Goal: Task Accomplishment & Management: Manage account settings

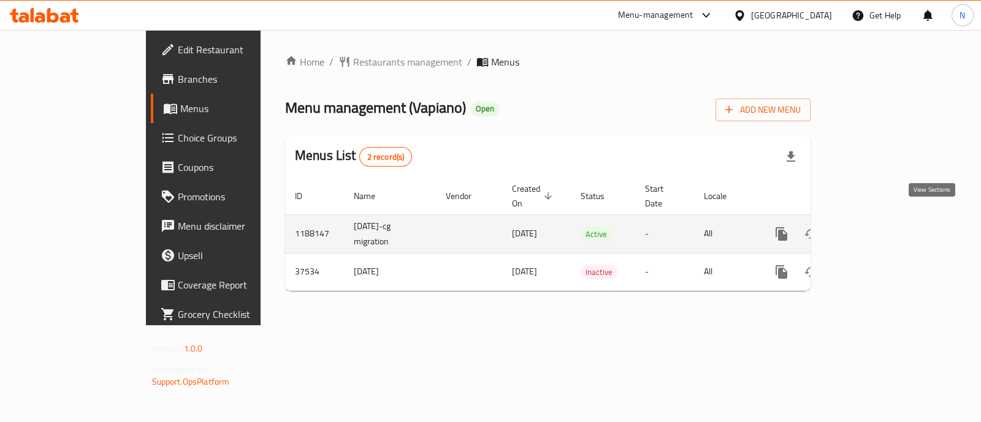
click at [877, 227] on icon "enhanced table" at bounding box center [870, 234] width 15 height 15
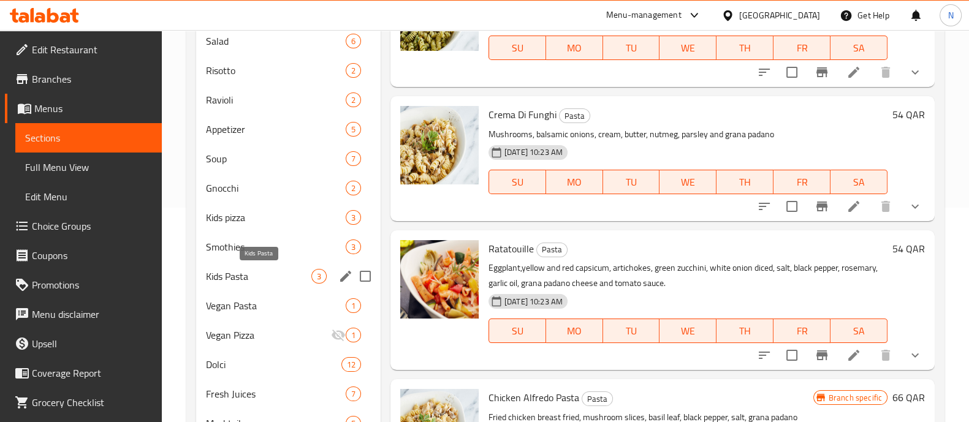
scroll to position [216, 0]
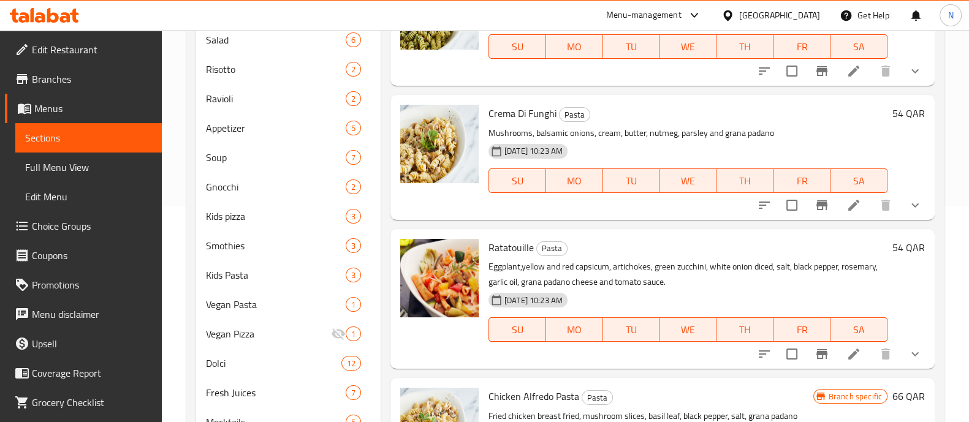
click at [67, 231] on span "Choice Groups" at bounding box center [92, 226] width 120 height 15
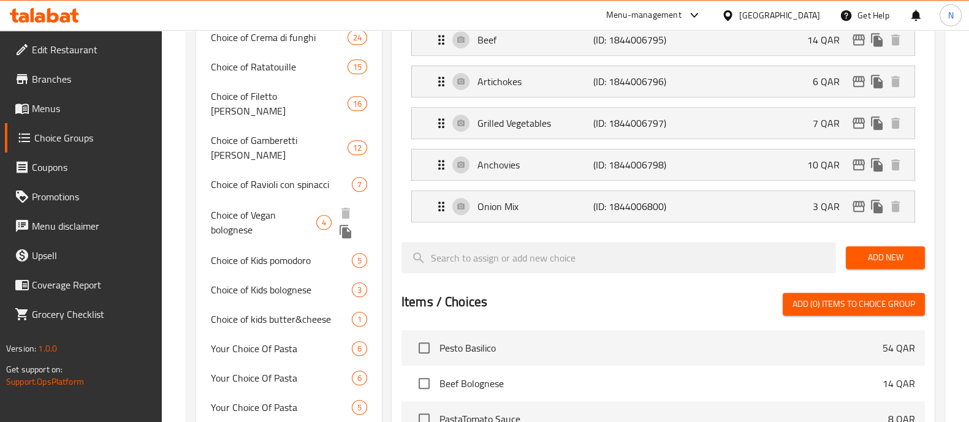
scroll to position [1149, 0]
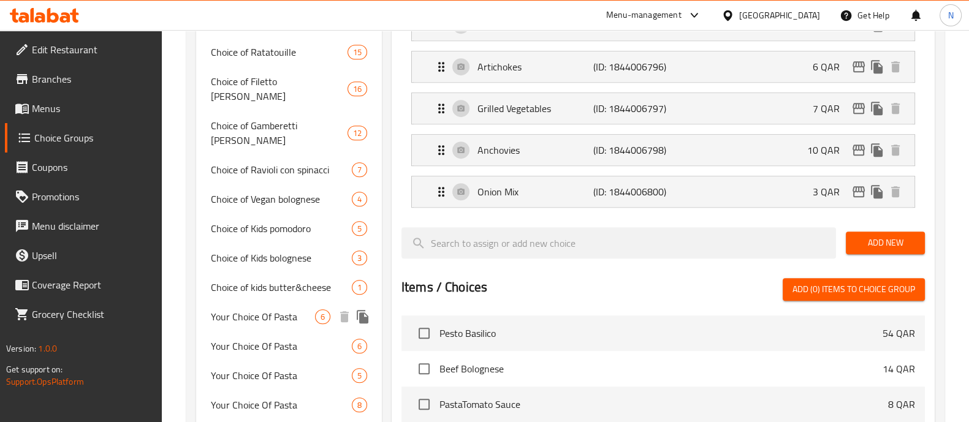
click at [266, 310] on span "Your Choice Of Pasta" at bounding box center [263, 317] width 104 height 15
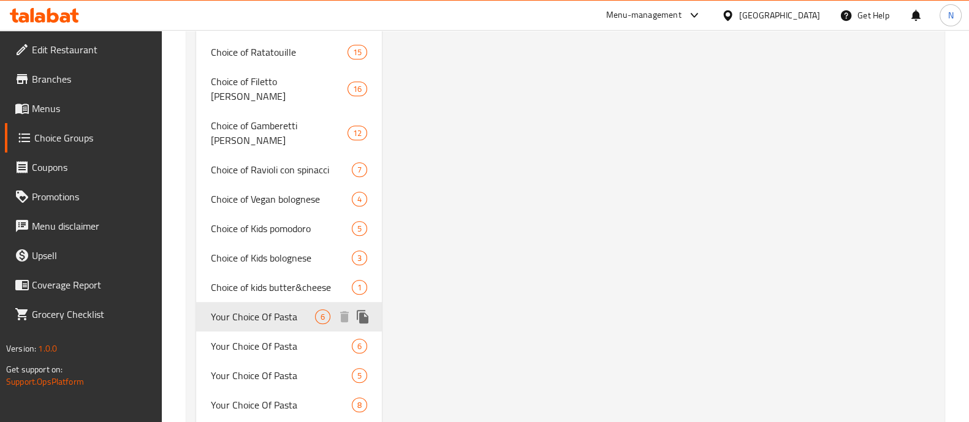
type input "Your Choice Of Pasta"
type input "إختيارك من المكرونة"
type input "1"
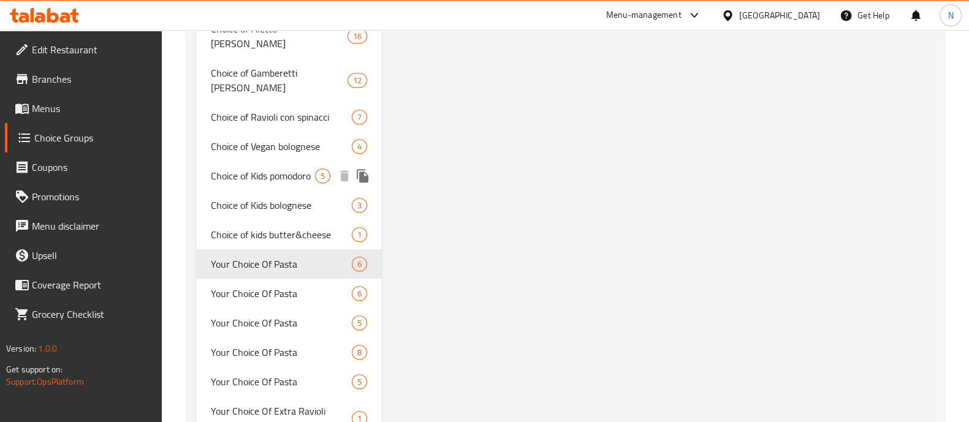
scroll to position [1225, 0]
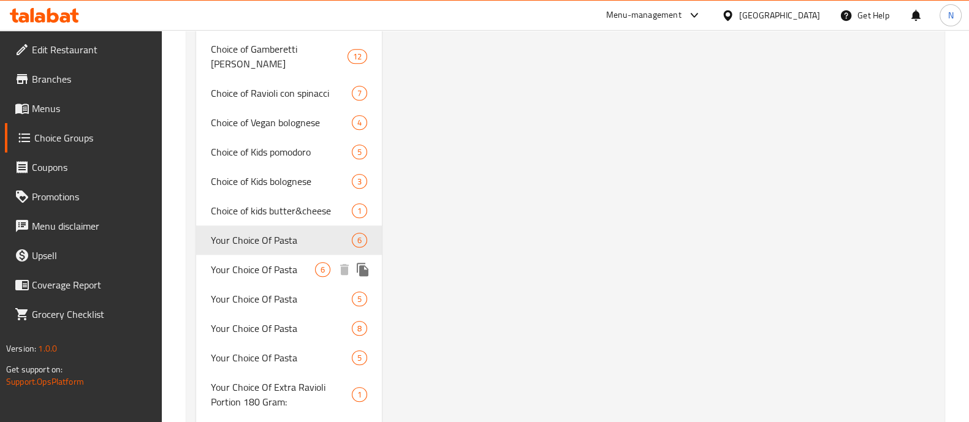
click at [278, 262] on span "Your Choice Of Pasta" at bounding box center [263, 269] width 104 height 15
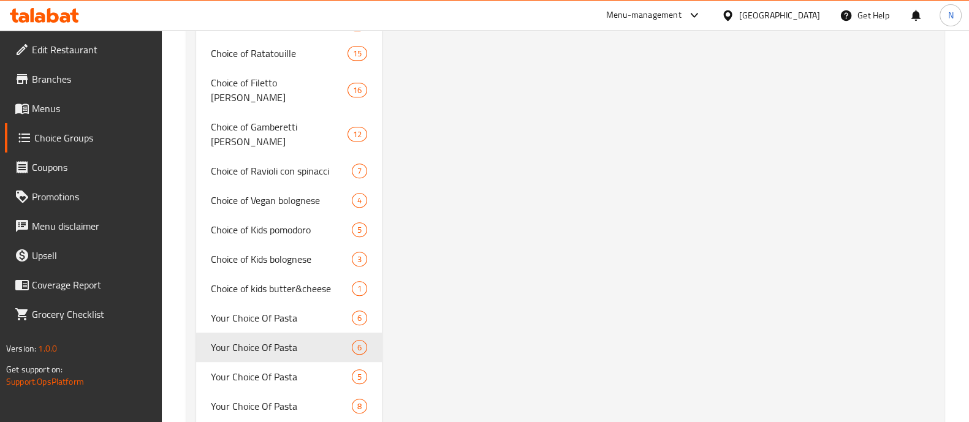
scroll to position [1149, 0]
click at [278, 368] on span "Your Choice Of Pasta" at bounding box center [263, 375] width 104 height 15
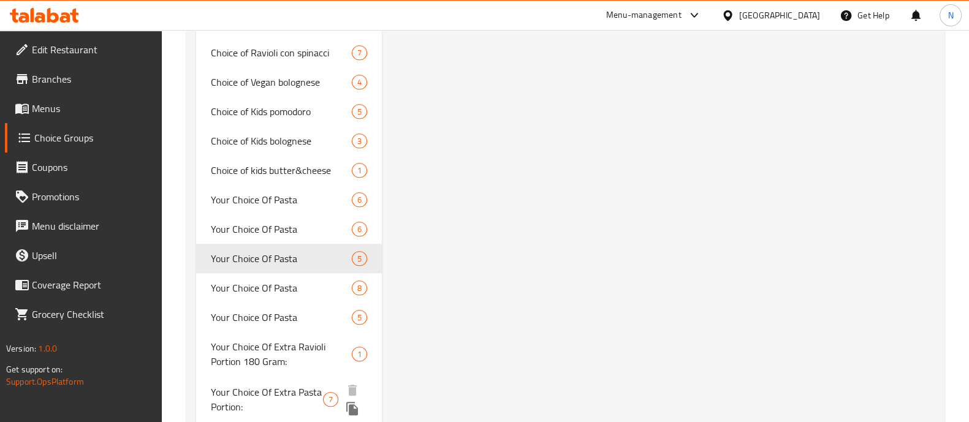
scroll to position [1342, 0]
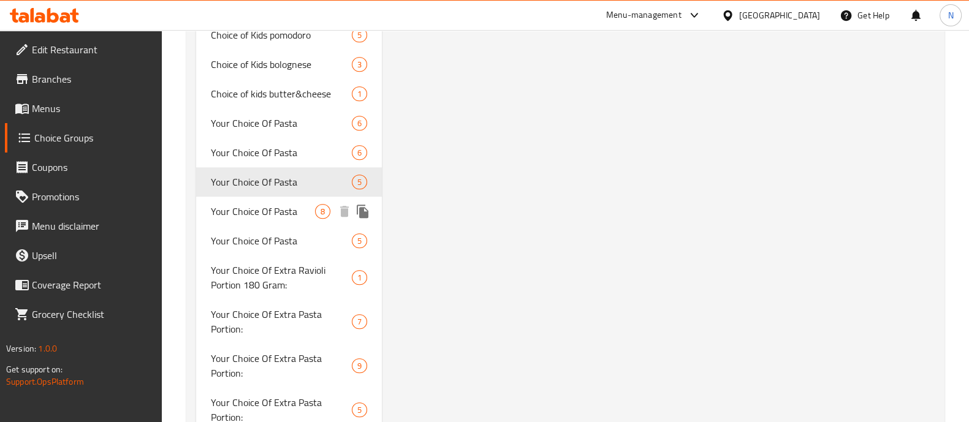
click at [251, 197] on div "Your Choice Of Pasta 8" at bounding box center [289, 211] width 186 height 29
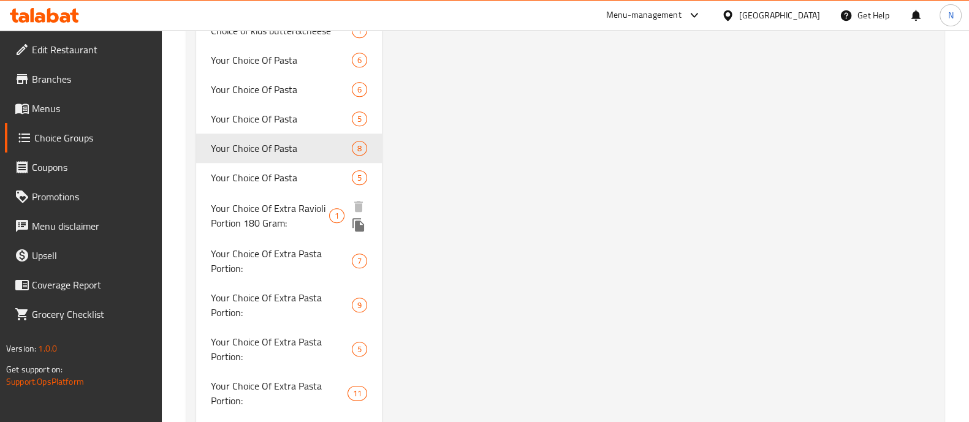
scroll to position [1419, 0]
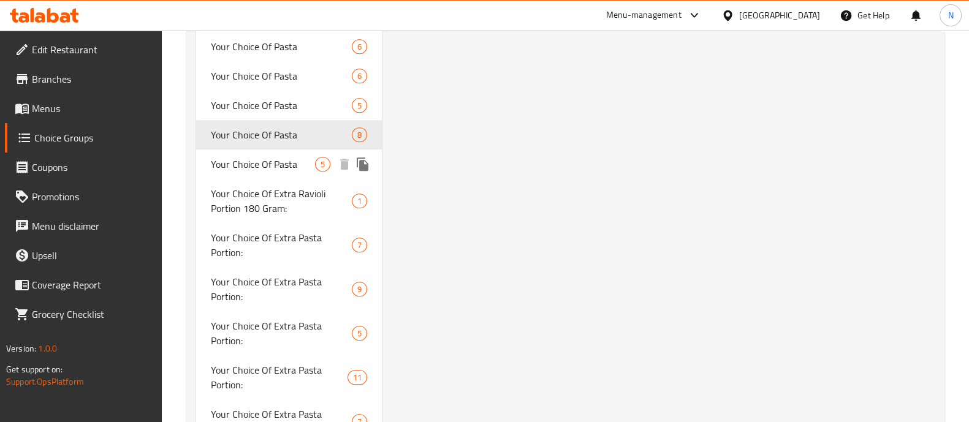
click at [251, 157] on span "Your Choice Of Pasta" at bounding box center [263, 164] width 104 height 15
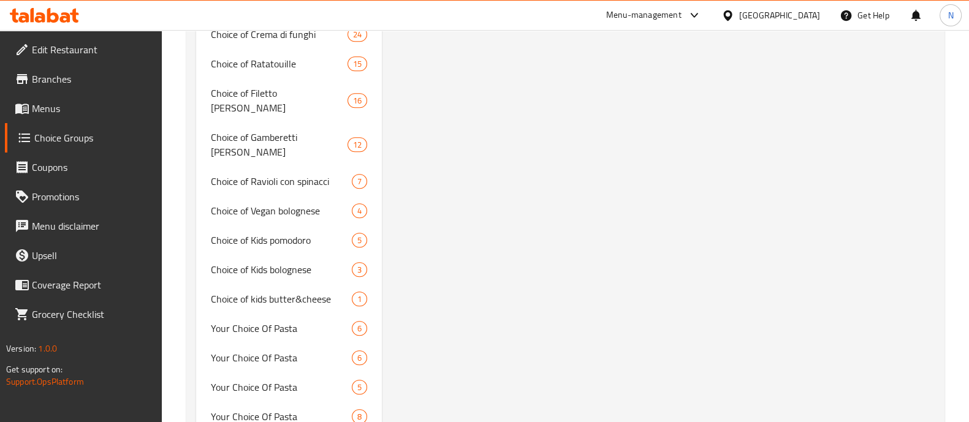
scroll to position [1113, 0]
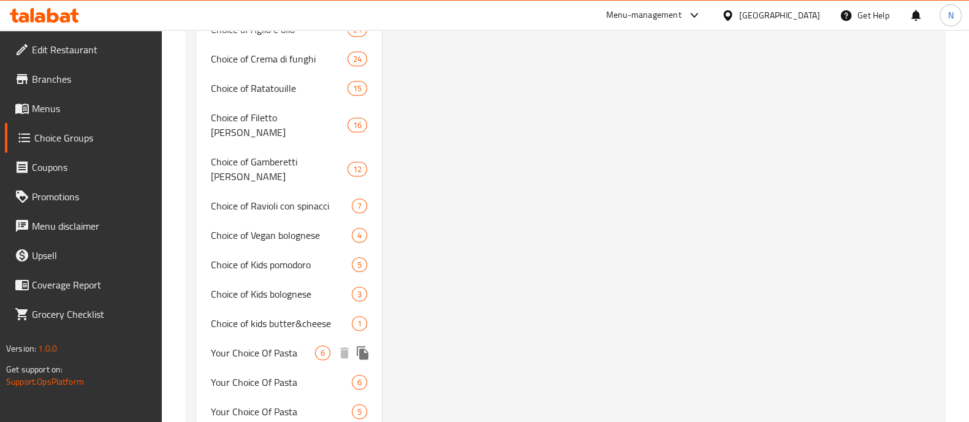
click at [260, 338] on div "Your Choice Of Pasta 6" at bounding box center [289, 352] width 186 height 29
type input "إختيارك من المكرونة"
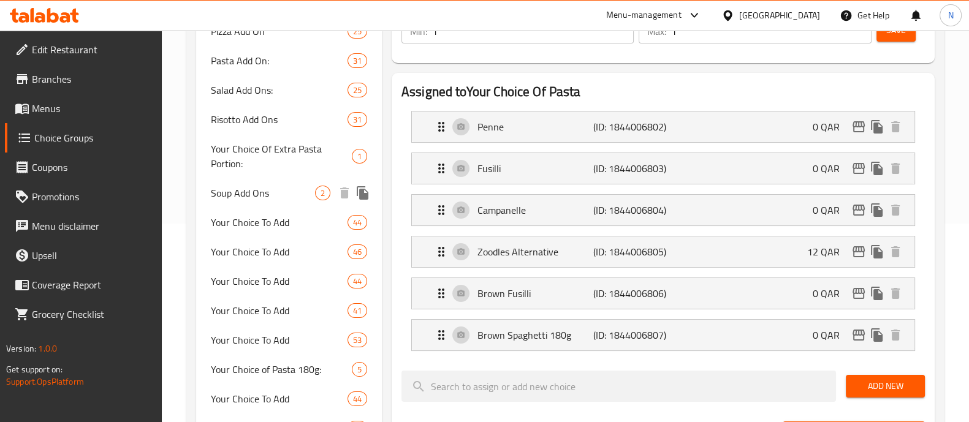
scroll to position [230, 0]
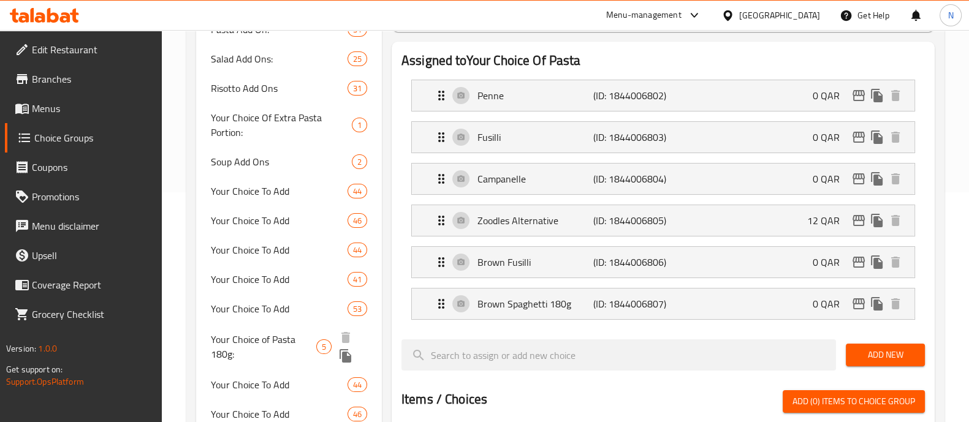
click at [278, 332] on span "Your Choice of Pasta 180g:" at bounding box center [264, 346] width 106 height 29
type input "Your Choice of Pasta 180g:"
type input "اختيارك من المعكرونة 180 جرام:"
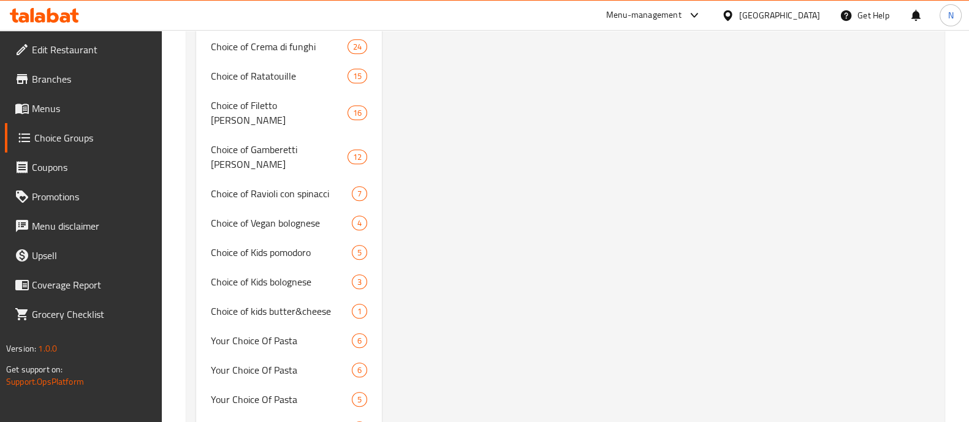
scroll to position [1149, 0]
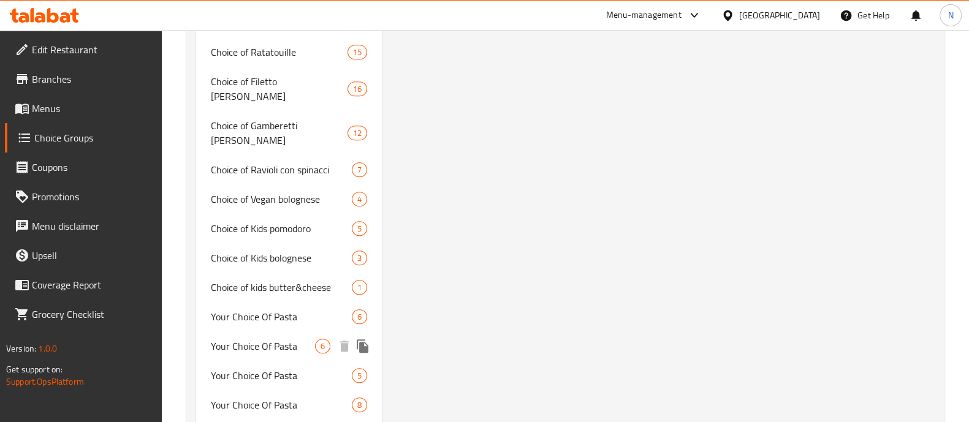
click at [239, 339] on span "Your Choice Of Pasta" at bounding box center [263, 346] width 104 height 15
type input "Your Choice Of Pasta"
type input "إختيارك من المكرونة"
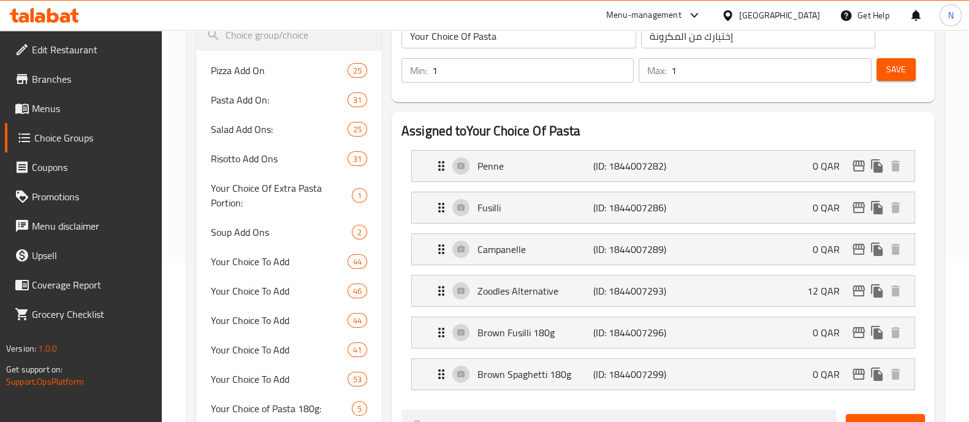
scroll to position [153, 0]
